Goal: Navigation & Orientation: Go to known website

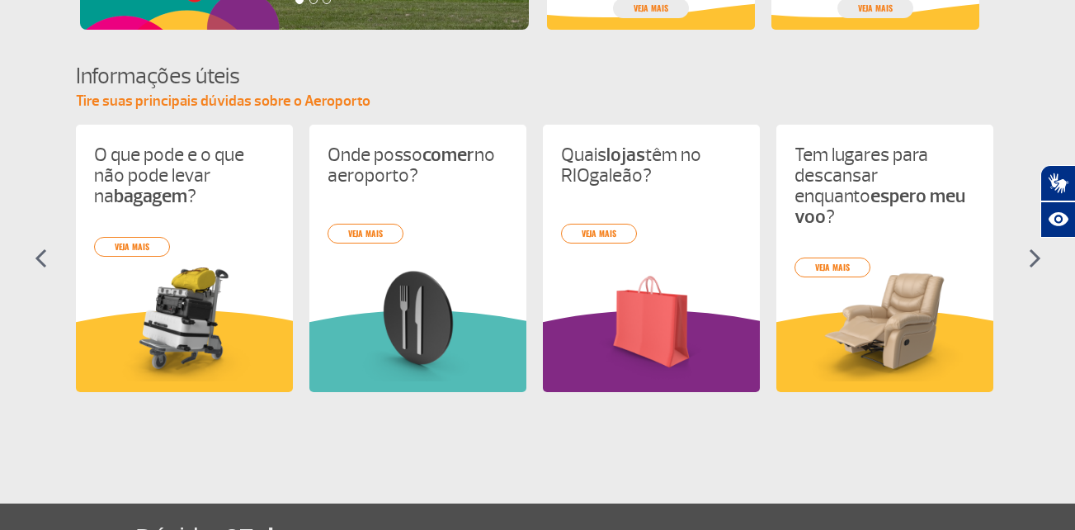
scroll to position [693, 0]
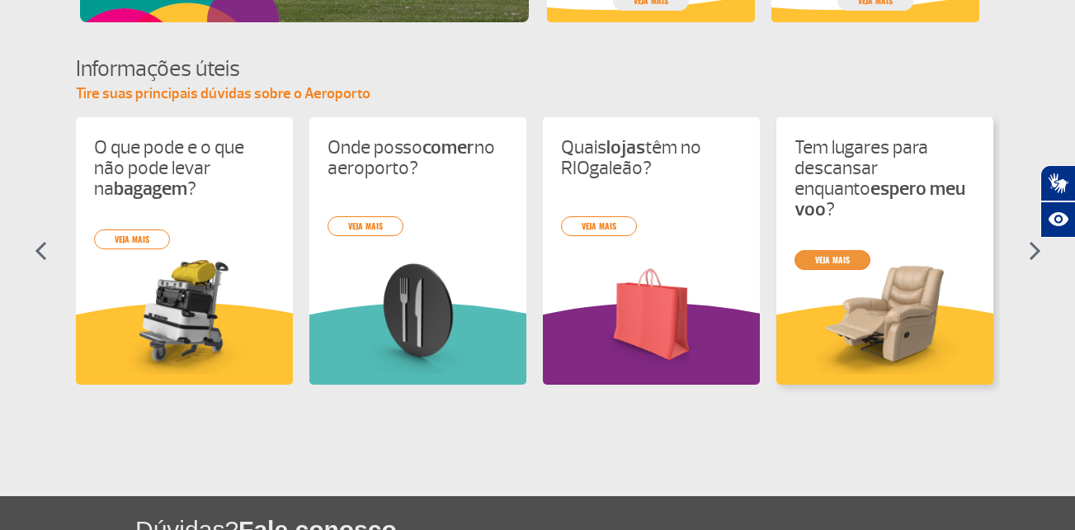
click at [831, 250] on link "veja mais" at bounding box center [832, 260] width 76 height 20
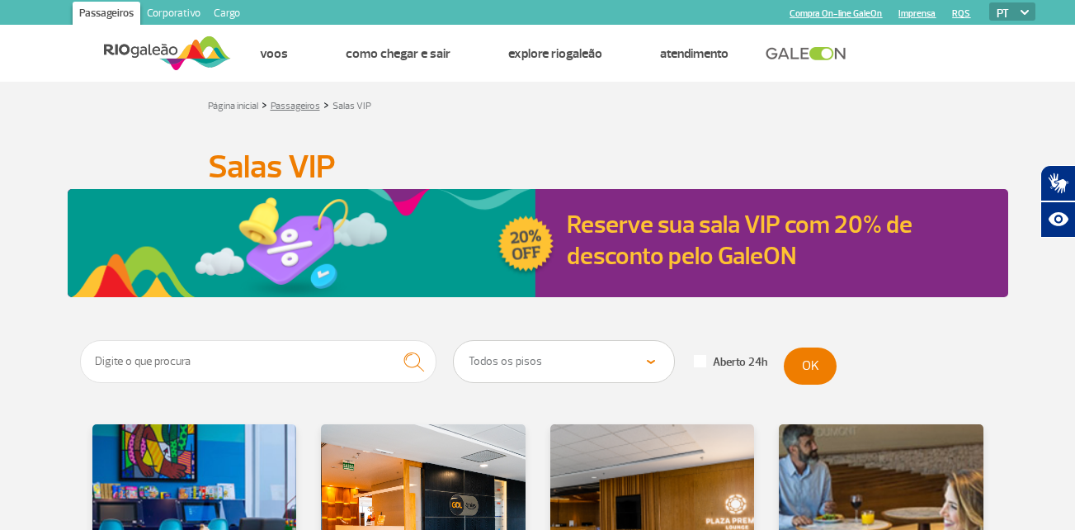
click at [299, 107] on link "Passageiros" at bounding box center [295, 106] width 49 height 12
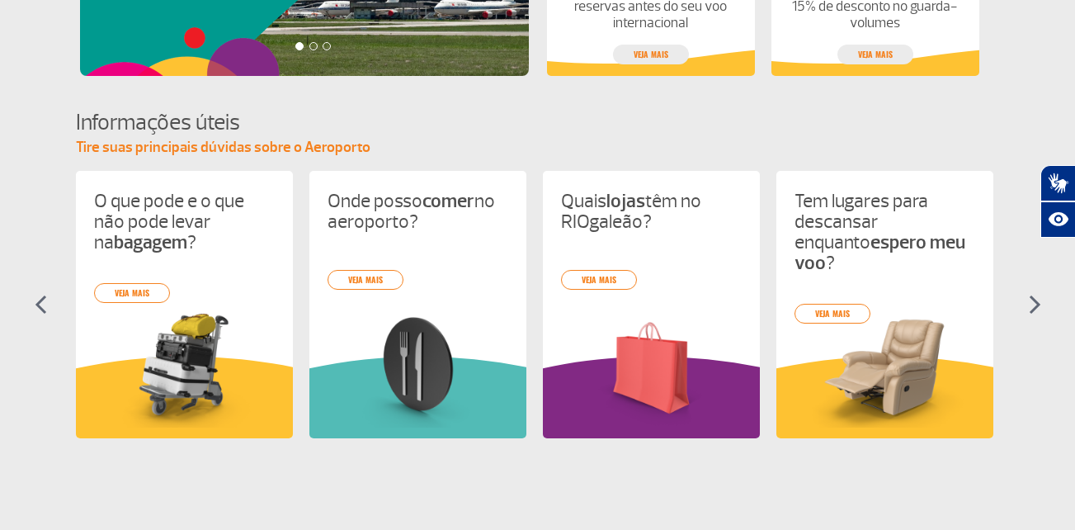
scroll to position [660, 0]
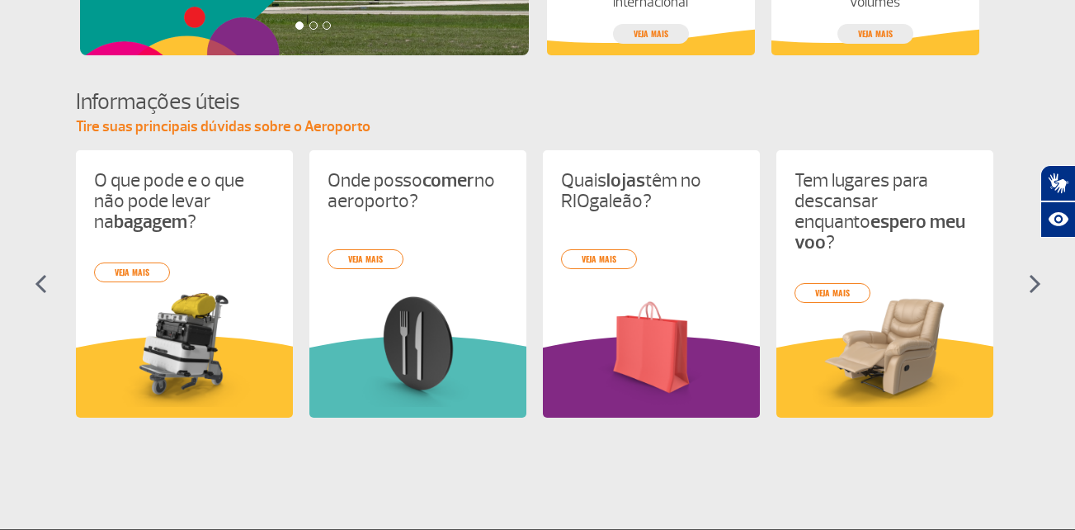
click at [1032, 284] on img at bounding box center [1034, 284] width 12 height 20
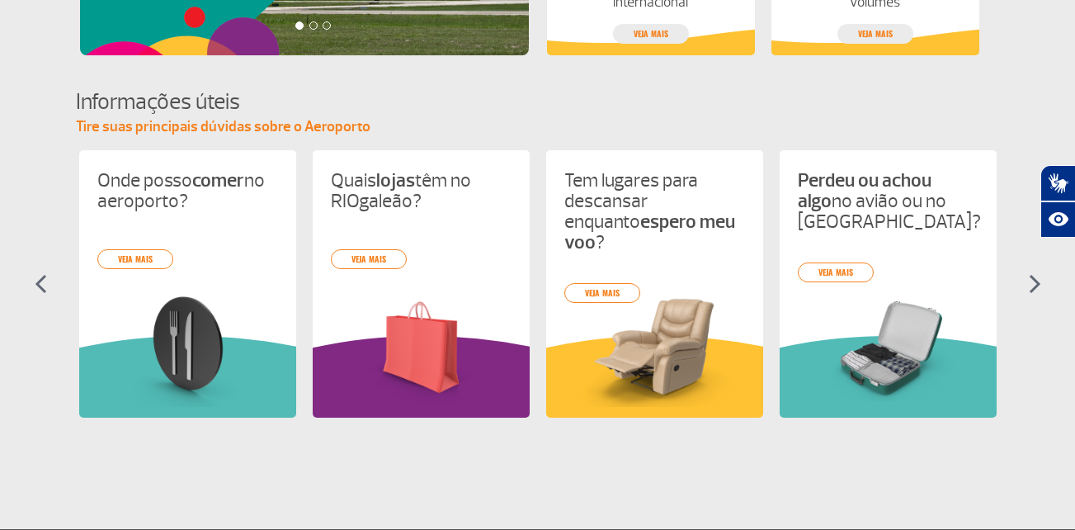
scroll to position [0, 233]
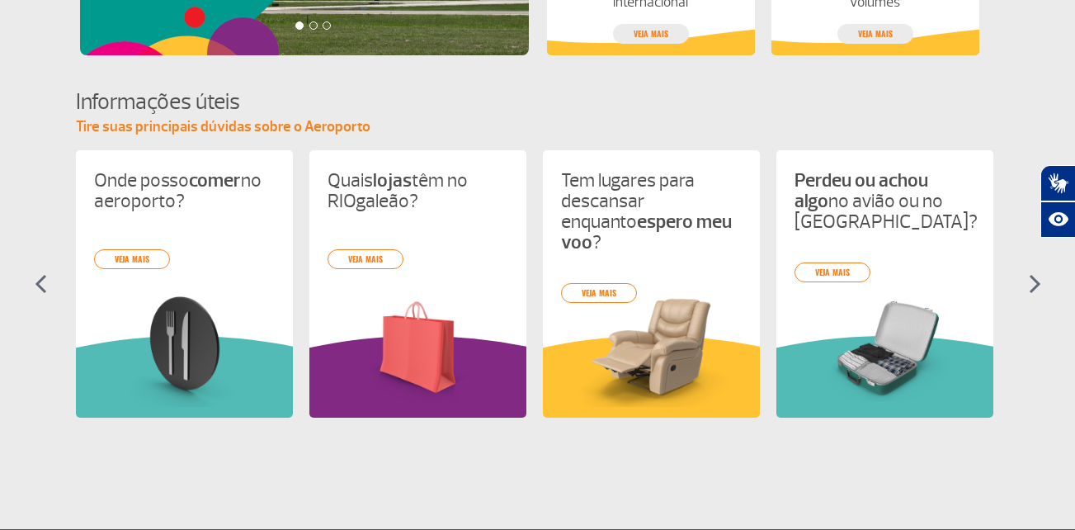
click at [1032, 284] on img at bounding box center [1034, 284] width 12 height 20
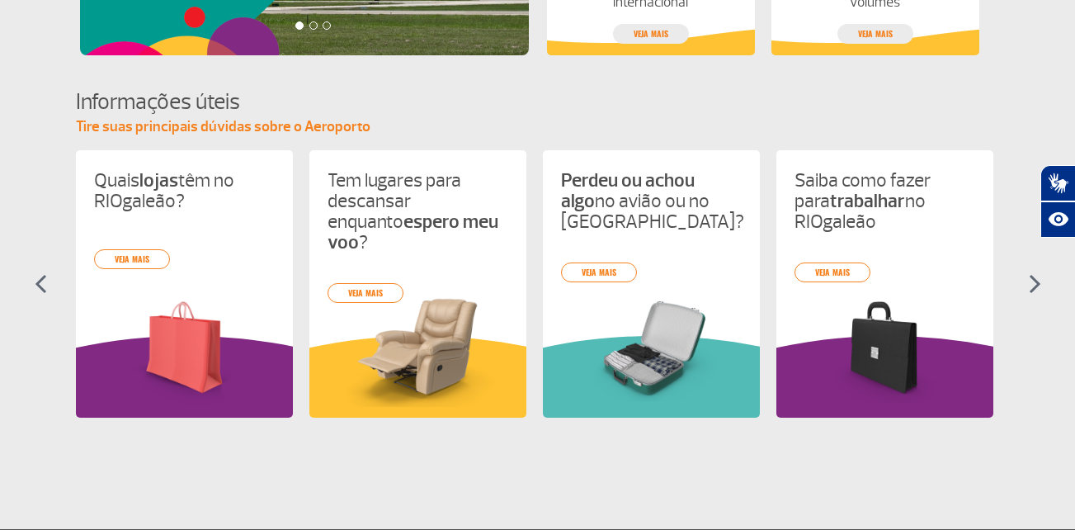
click at [1032, 284] on img at bounding box center [1034, 284] width 12 height 20
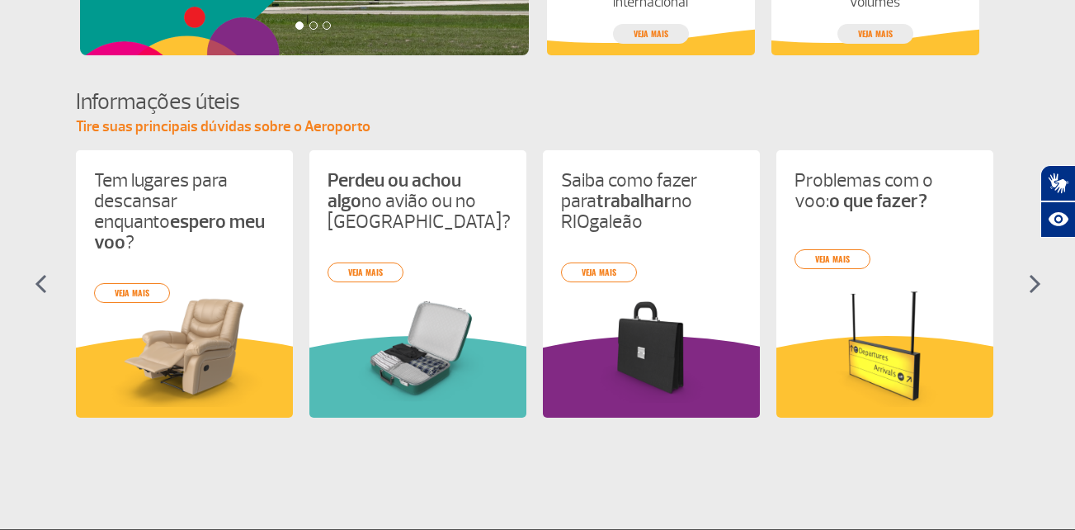
click at [1032, 284] on img at bounding box center [1034, 284] width 12 height 20
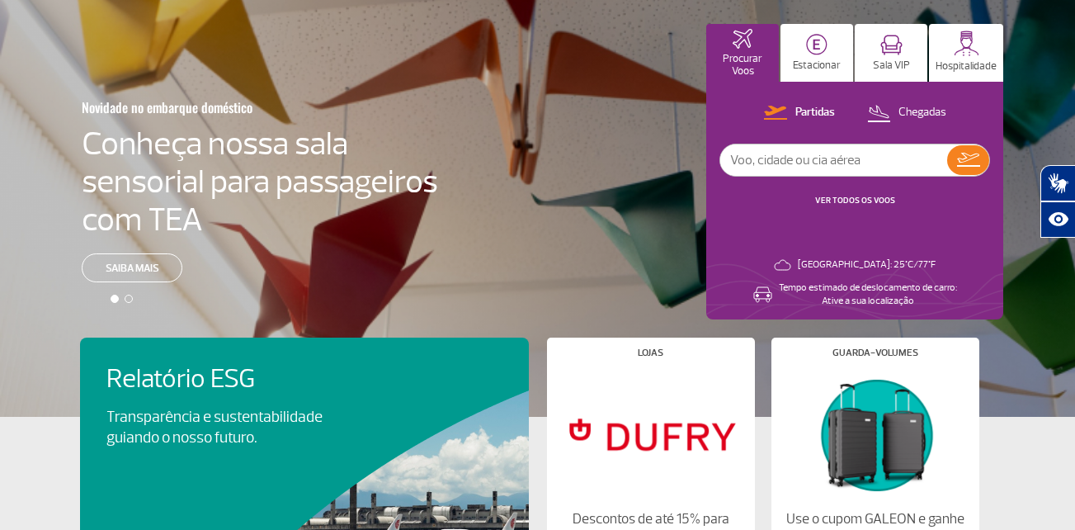
scroll to position [0, 0]
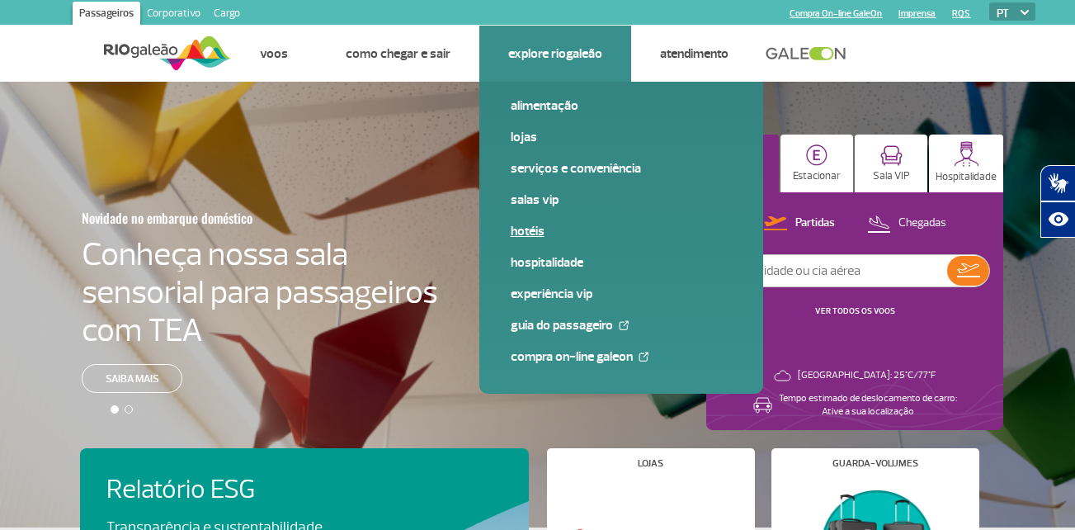
click at [521, 229] on link "Hotéis" at bounding box center [621, 231] width 221 height 18
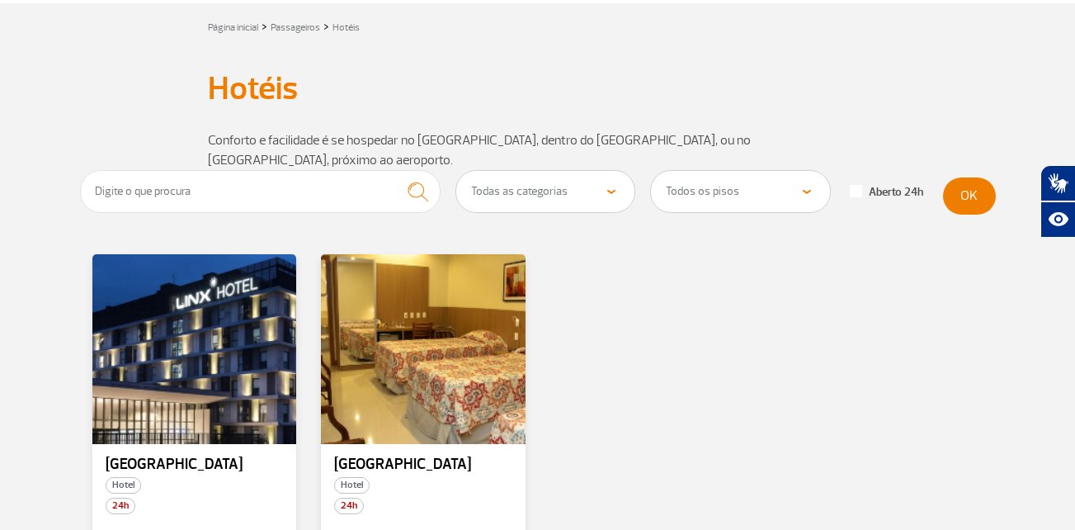
scroll to position [99, 0]
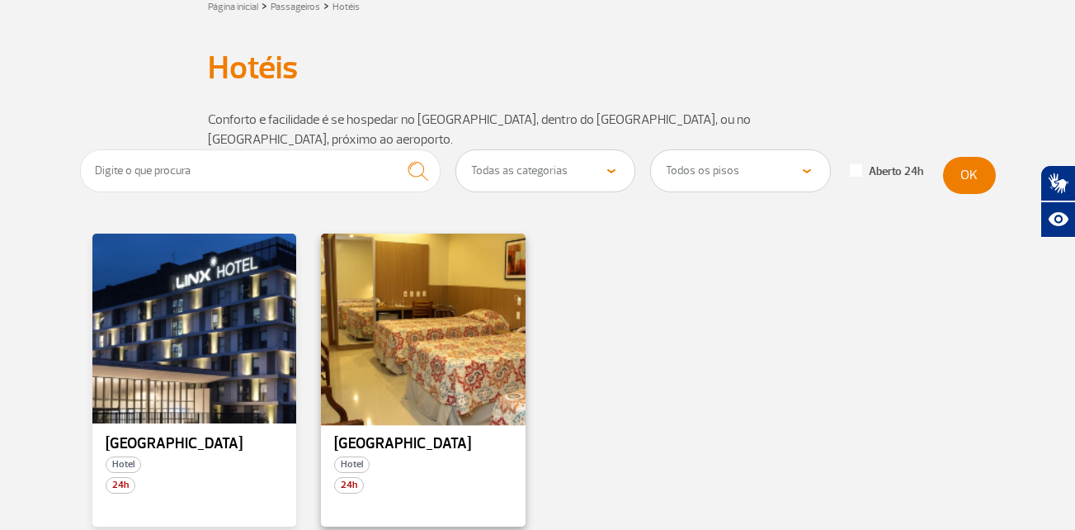
click at [462, 285] on div at bounding box center [423, 329] width 208 height 194
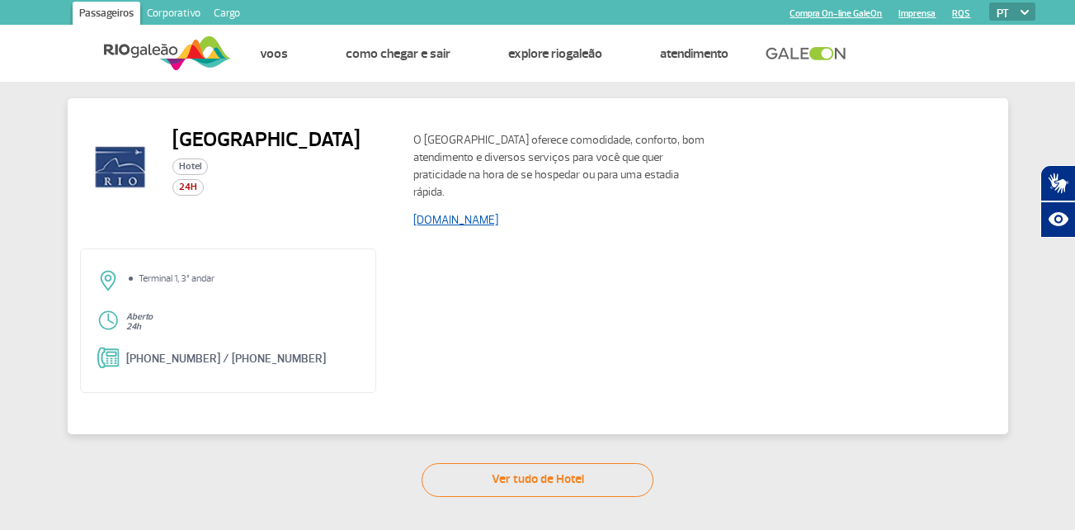
click at [483, 224] on link "[DOMAIN_NAME]" at bounding box center [455, 220] width 85 height 14
